Goal: Task Accomplishment & Management: Complete application form

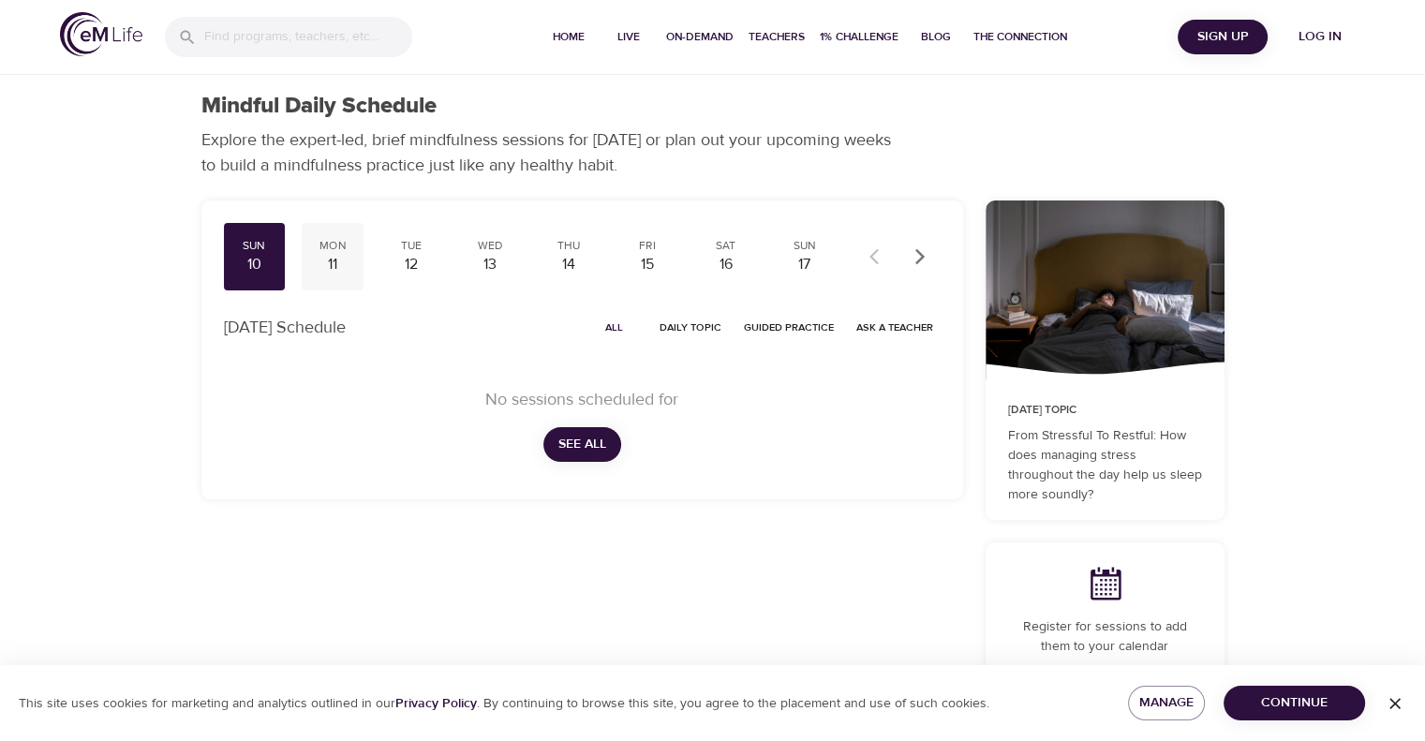
click at [330, 257] on div "11" at bounding box center [332, 265] width 47 height 22
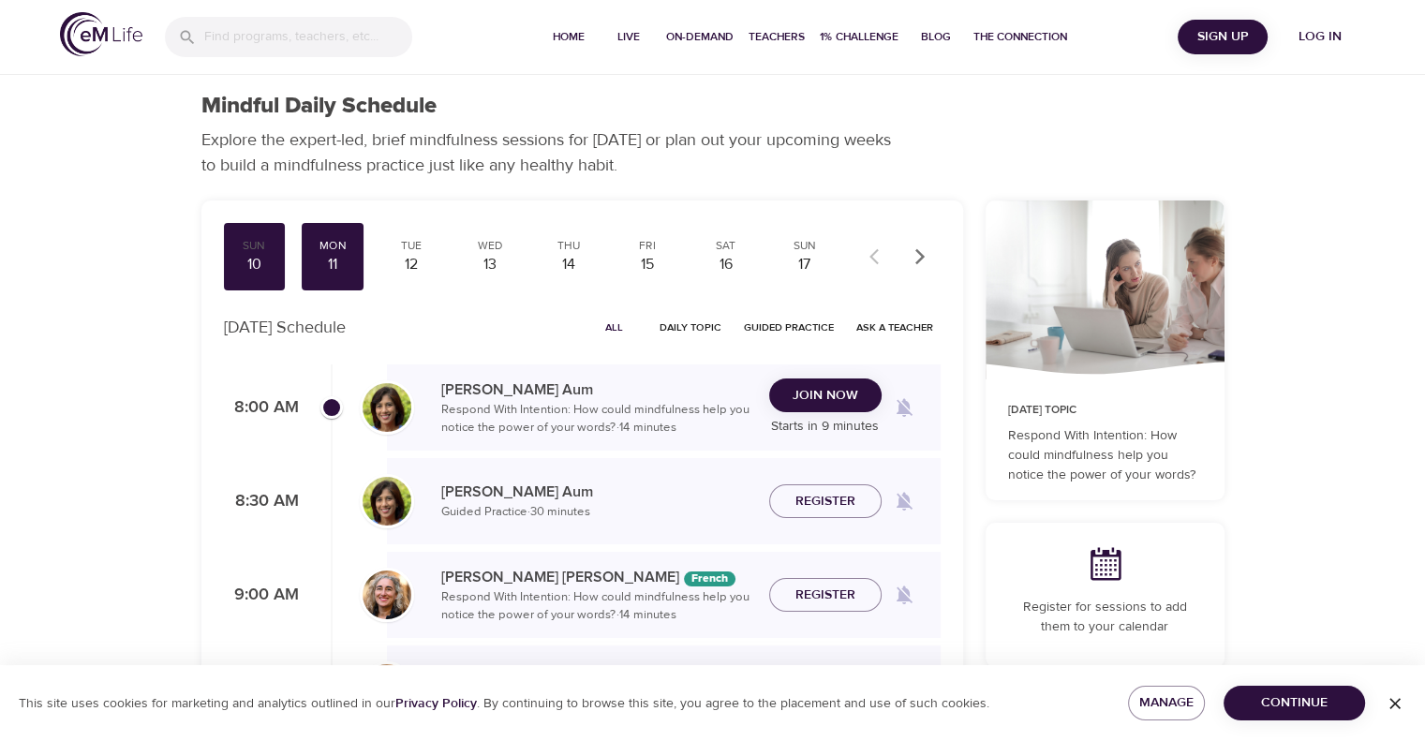
click at [826, 397] on span "Join Now" at bounding box center [826, 395] width 66 height 23
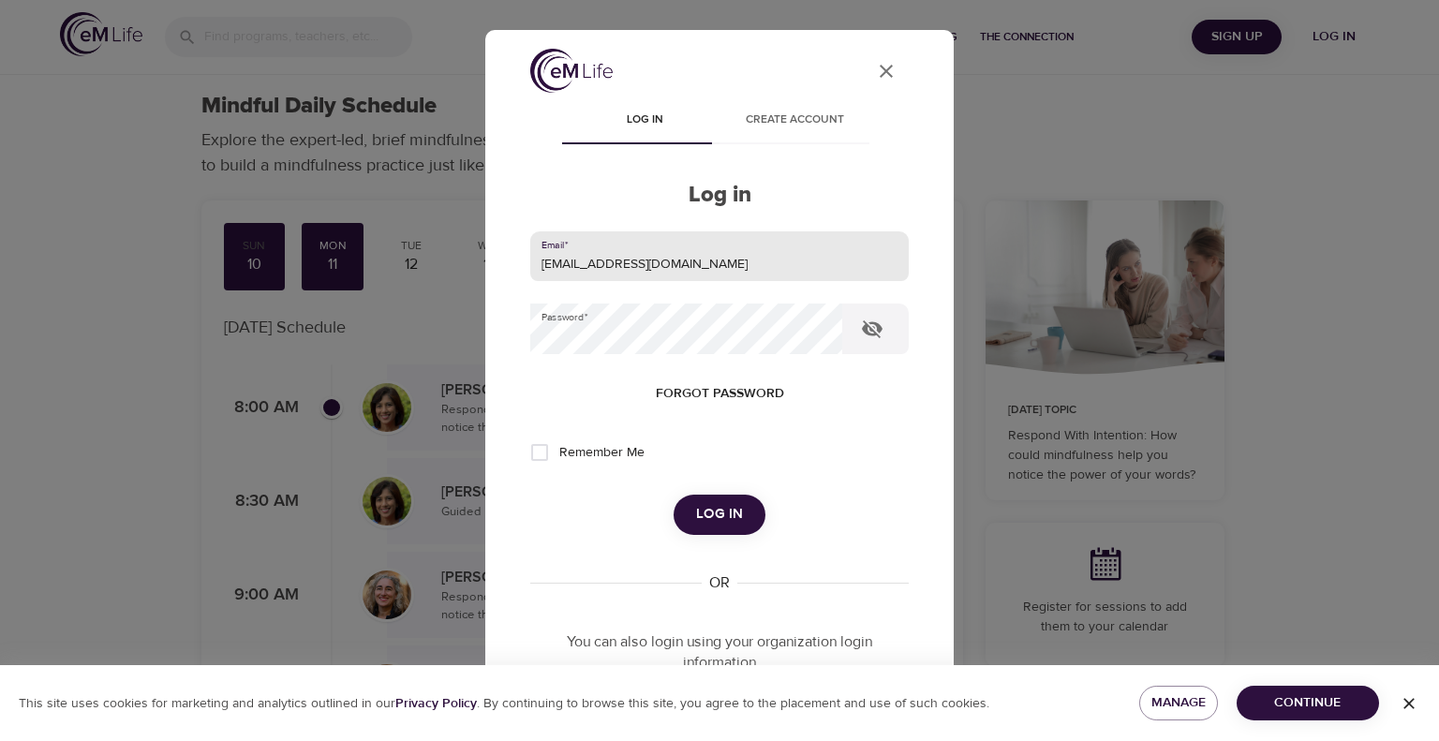
drag, startPoint x: 671, startPoint y: 249, endPoint x: 289, endPoint y: 288, distance: 384.2
click at [289, 287] on div "User Profile Log in Create account Log in Email   * [EMAIL_ADDRESS][DOMAIN_NAME…" at bounding box center [719, 370] width 1439 height 741
type input "[EMAIL_ADDRESS][PERSON_NAME][DOMAIN_NAME]"
click at [674, 495] on button "Log in" at bounding box center [720, 514] width 92 height 39
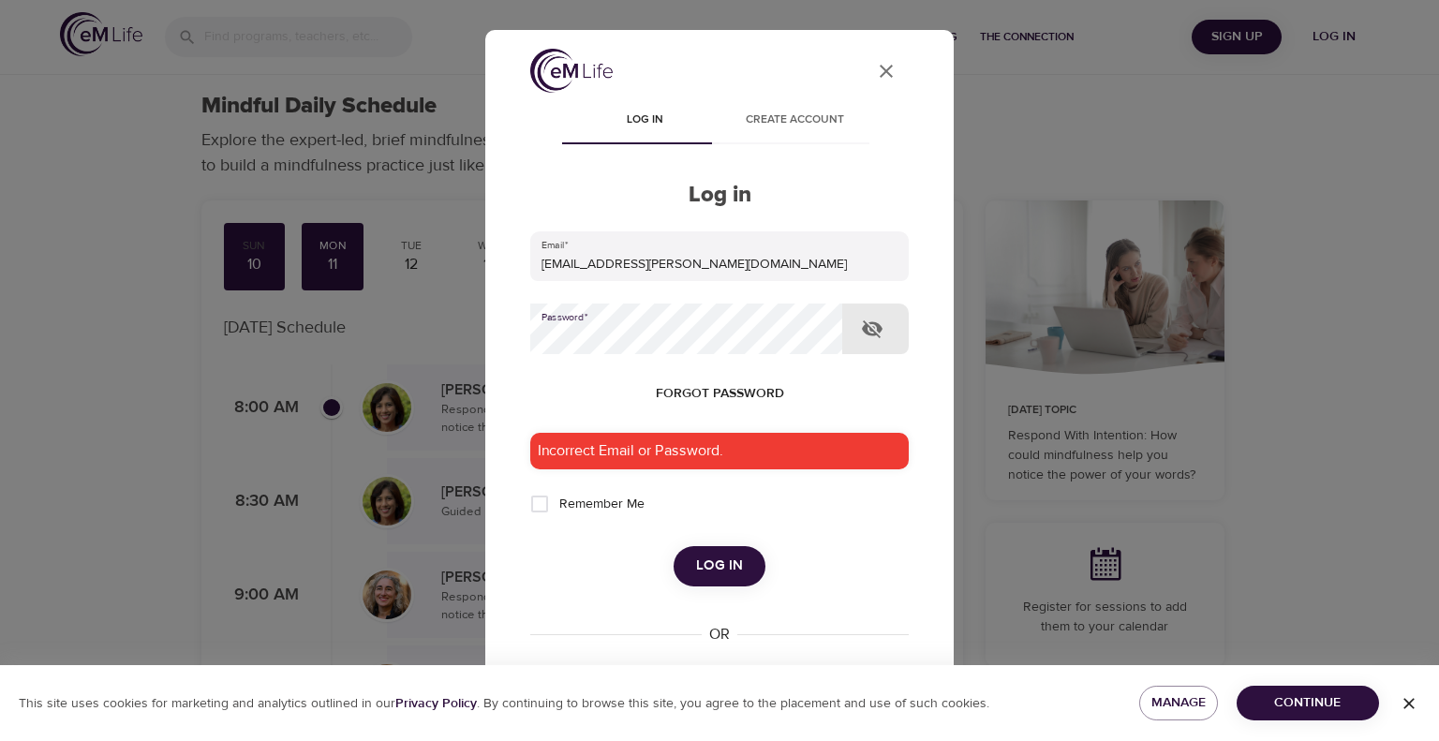
click at [279, 377] on div "User Profile Log in Create account Log in Email   * [EMAIL_ADDRESS][PERSON_NAME…" at bounding box center [719, 370] width 1439 height 741
click at [674, 546] on button "Log in" at bounding box center [720, 565] width 92 height 39
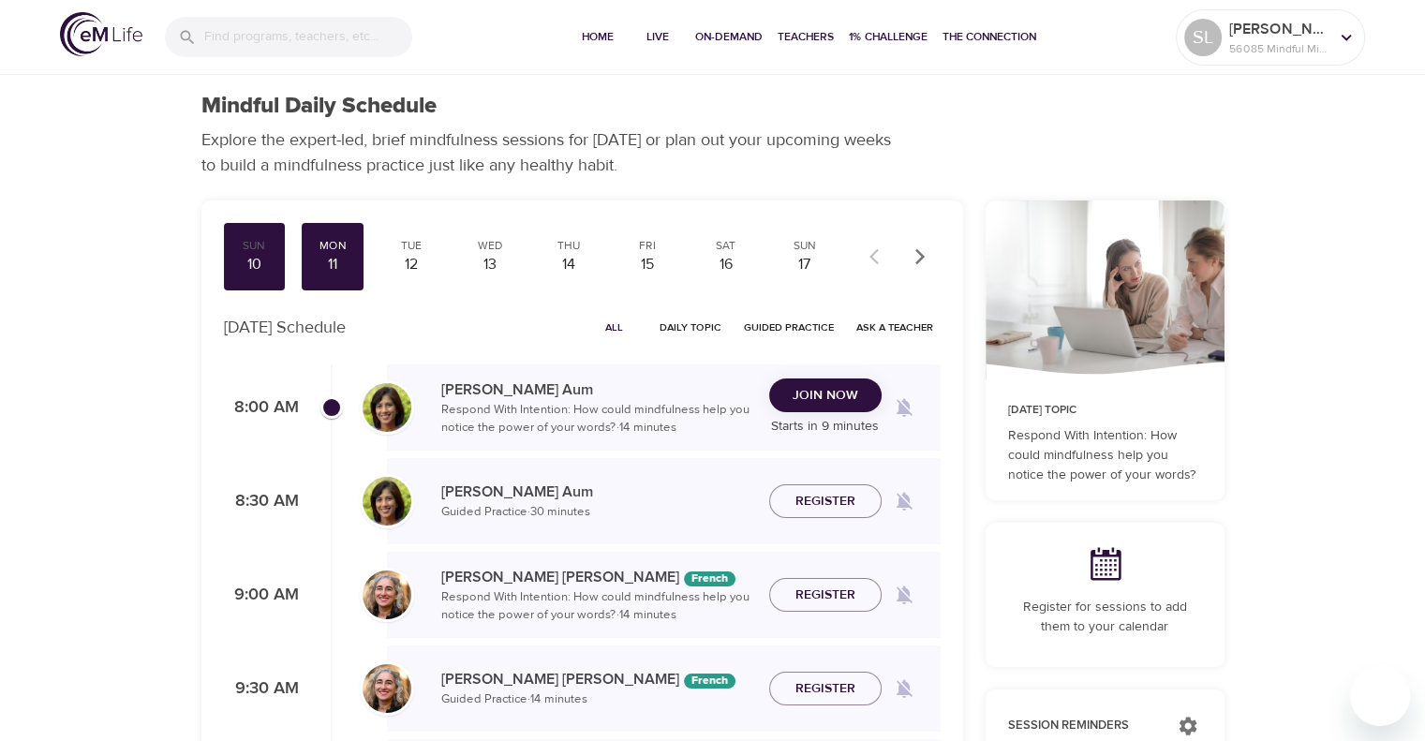
click at [810, 402] on span "Join Now" at bounding box center [826, 395] width 66 height 23
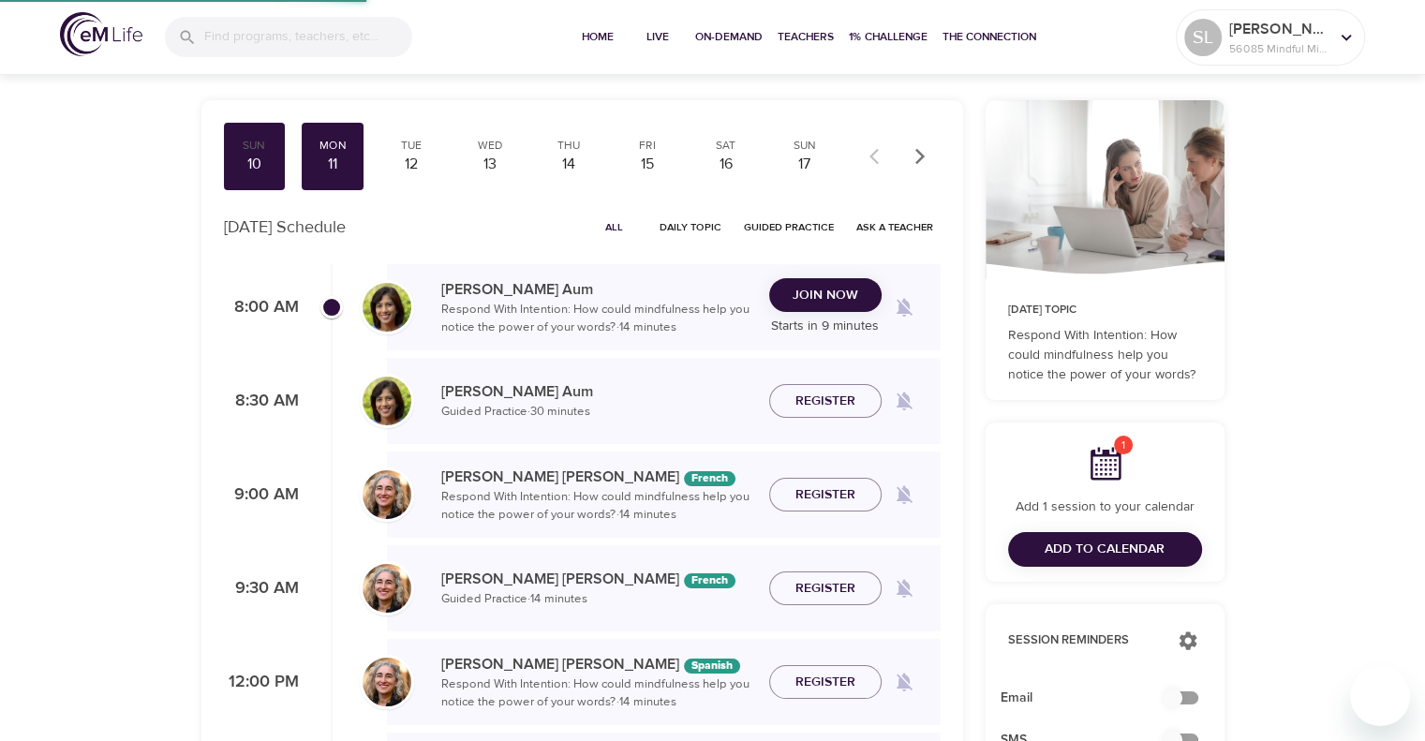
scroll to position [375, 0]
